Goal: Find specific page/section: Find specific page/section

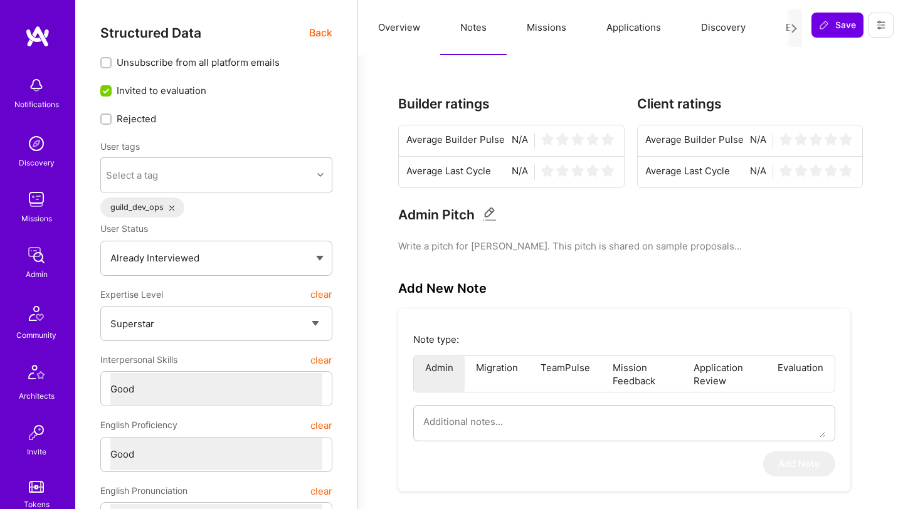
select select "7"
select select "4"
select select "6"
select select "7"
select select "PL"
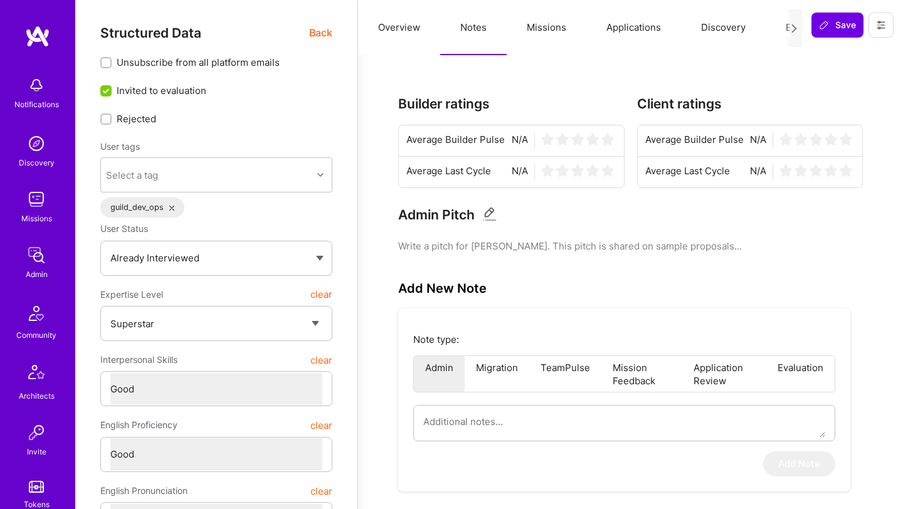
select select "Right Now"
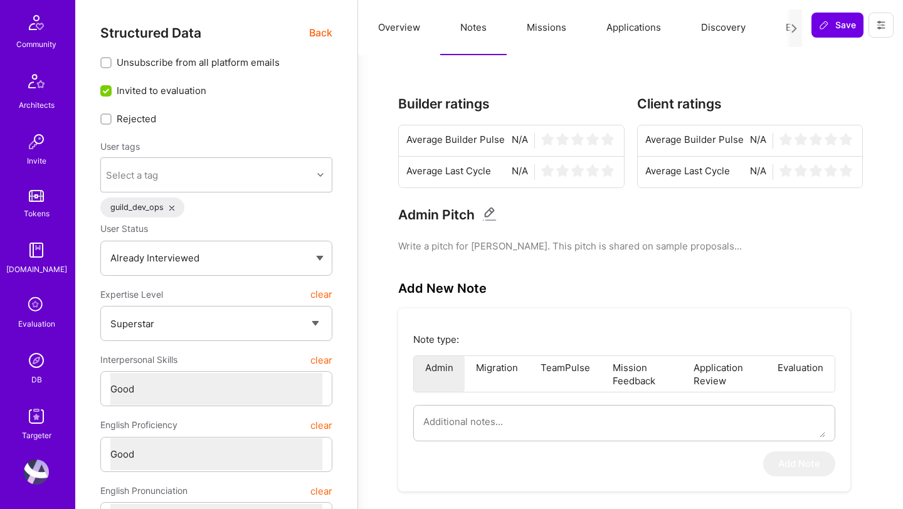
click at [38, 366] on img at bounding box center [36, 360] width 25 height 25
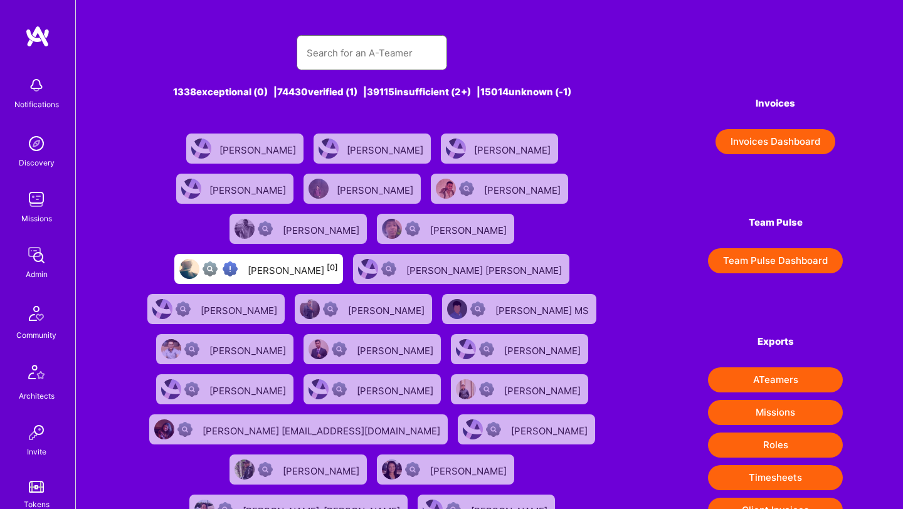
click at [344, 61] on input "text" at bounding box center [372, 53] width 130 height 32
type input "[PERSON_NAME]"
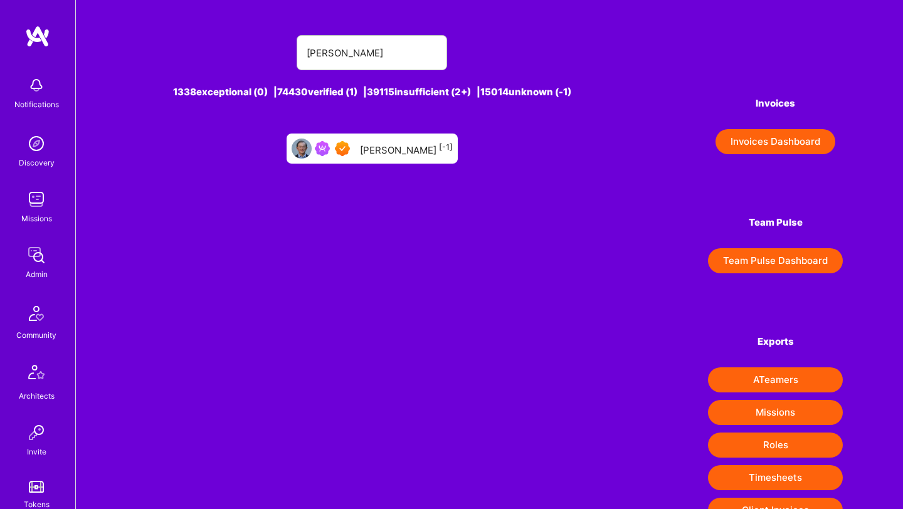
click at [399, 159] on div "[PERSON_NAME] [-1]" at bounding box center [372, 149] width 171 height 30
